Goal: Transaction & Acquisition: Obtain resource

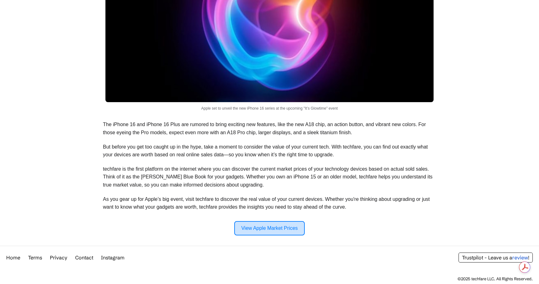
click at [265, 228] on link "View Apple Market Prices" at bounding box center [269, 228] width 70 height 14
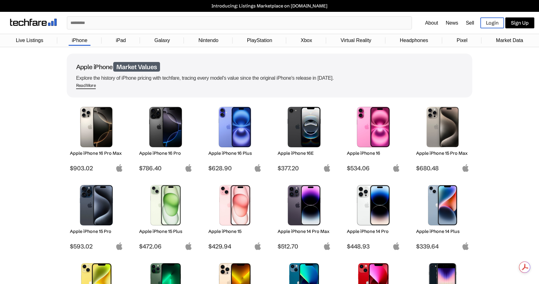
click at [98, 126] on img at bounding box center [96, 127] width 44 height 41
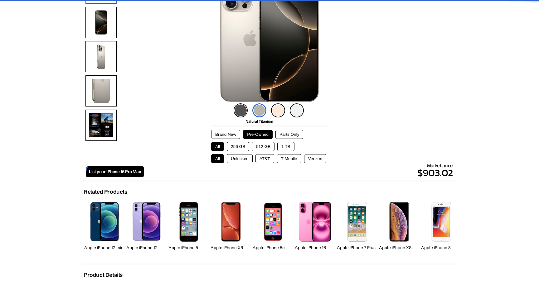
scroll to position [97, 0]
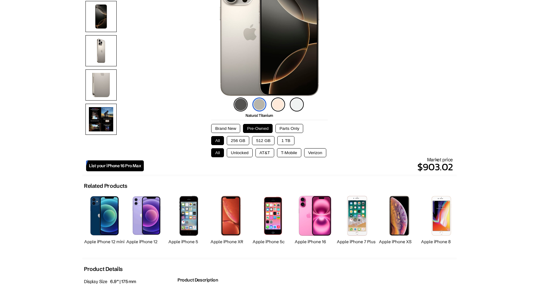
click at [235, 138] on button "256 GB" at bounding box center [238, 140] width 22 height 9
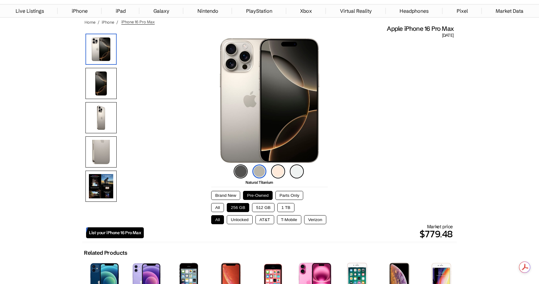
scroll to position [26, 0]
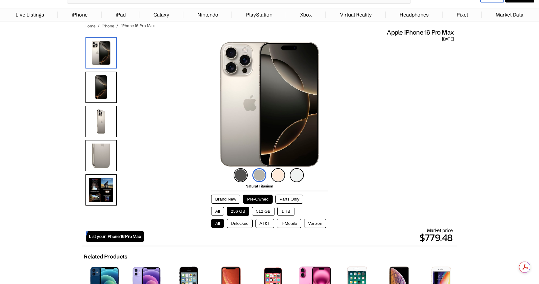
click at [237, 223] on button "Unlocked" at bounding box center [240, 223] width 26 height 9
click at [266, 223] on button "AT&T" at bounding box center [264, 223] width 19 height 9
click at [281, 223] on button "T-Mobile" at bounding box center [289, 223] width 24 height 9
click at [309, 224] on button "Verizon" at bounding box center [315, 223] width 22 height 9
click at [249, 223] on button "Unlocked" at bounding box center [240, 223] width 26 height 9
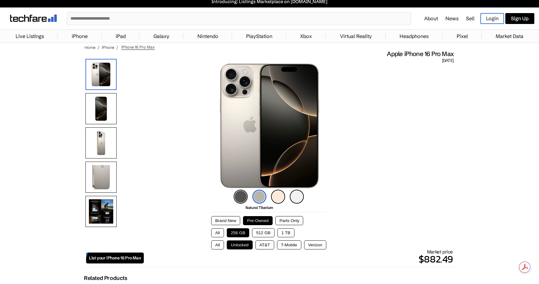
scroll to position [0, 0]
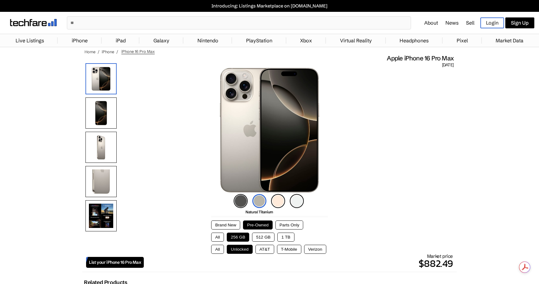
click at [229, 222] on button "Brand New" at bounding box center [225, 225] width 29 height 9
click at [247, 222] on button "Pre-Owned" at bounding box center [258, 225] width 30 height 9
click at [288, 223] on button "Parts Only" at bounding box center [289, 225] width 28 height 9
